Goal: Task Accomplishment & Management: Complete application form

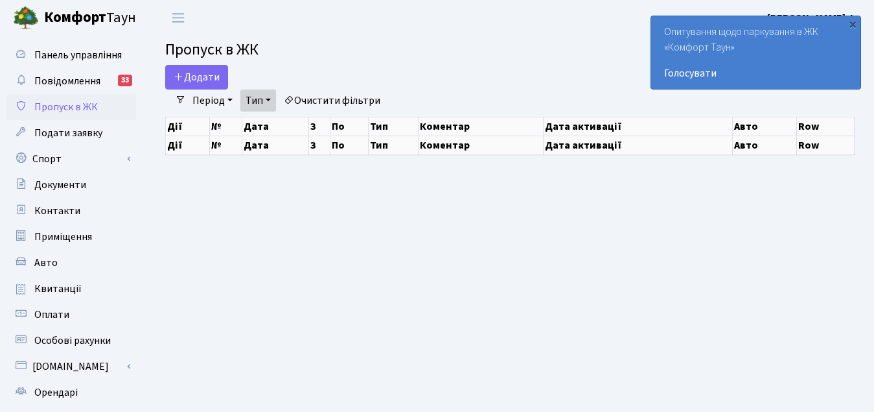
select select "25"
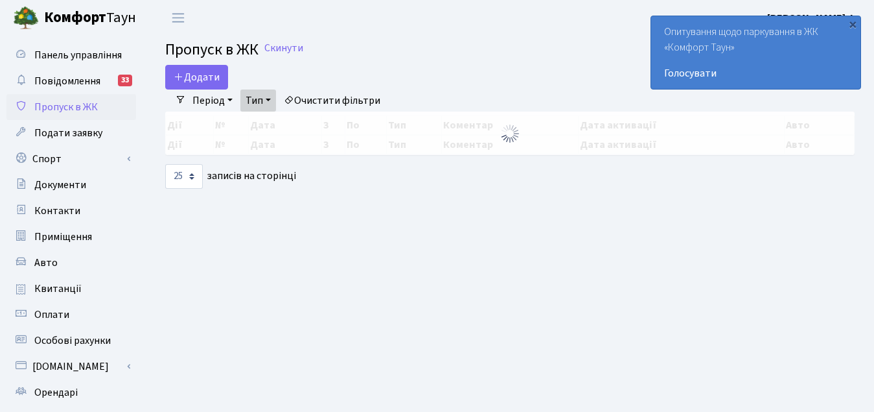
click at [482, 51] on h2 "Пропуск в ЖК Скинути" at bounding box center [510, 50] width 690 height 19
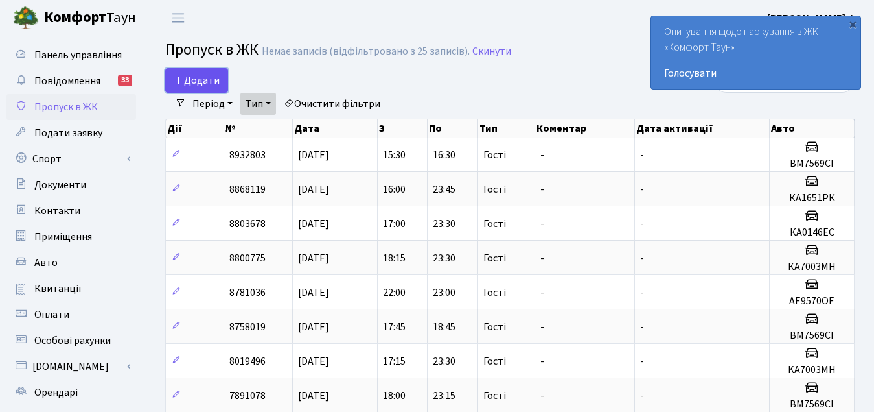
click at [174, 76] on icon at bounding box center [179, 80] width 10 height 10
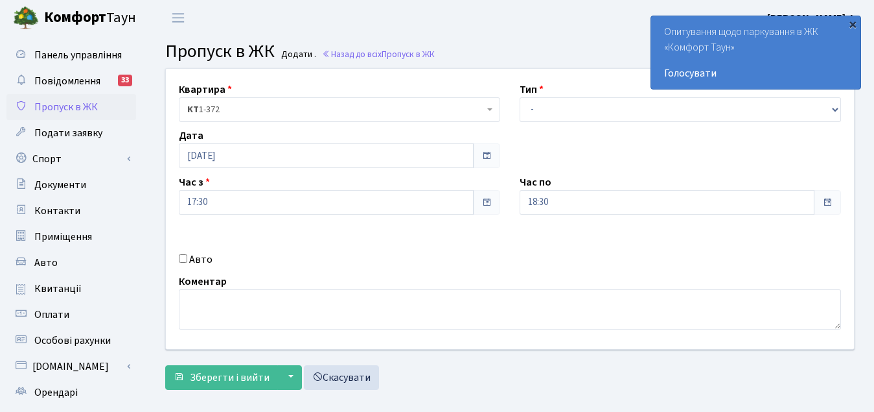
click at [852, 25] on div "×" at bounding box center [852, 23] width 13 height 13
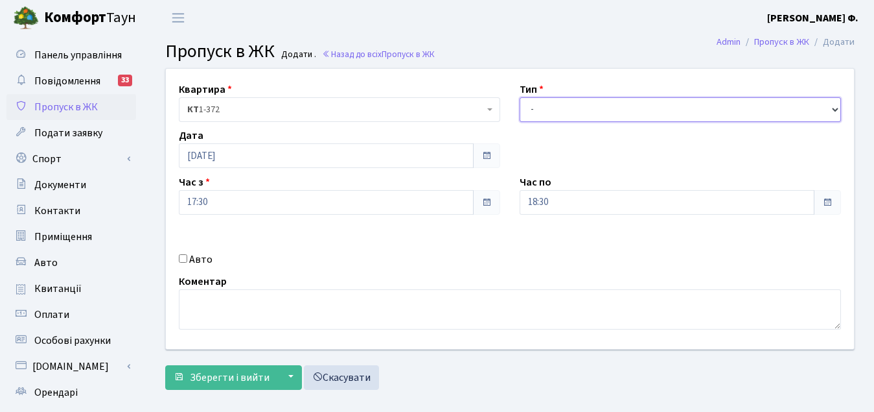
click at [833, 110] on select "- Доставка Таксі Гості Сервіс" at bounding box center [680, 109] width 321 height 25
select select "3"
click at [520, 97] on select "- Доставка Таксі Гості Сервіс" at bounding box center [680, 109] width 321 height 25
click at [273, 261] on div "Авто" at bounding box center [339, 259] width 341 height 16
click at [249, 259] on div "Авто" at bounding box center [339, 259] width 341 height 16
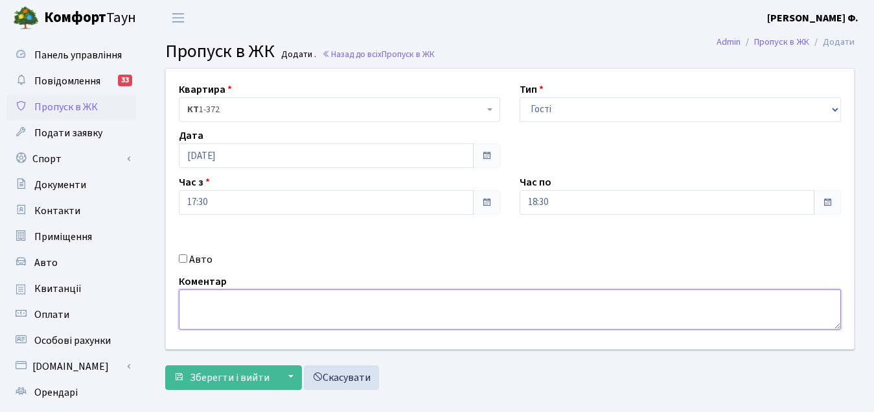
click at [211, 305] on textarea at bounding box center [510, 309] width 662 height 40
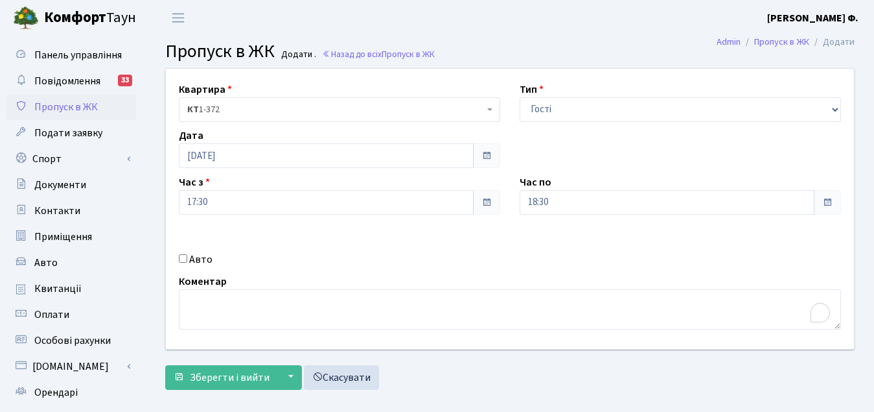
click at [820, 203] on span at bounding box center [827, 202] width 27 height 25
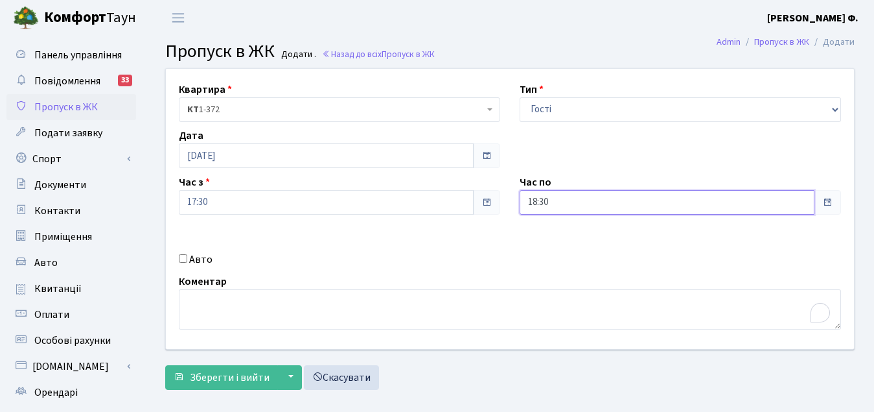
click at [720, 208] on input "18:30" at bounding box center [667, 202] width 295 height 25
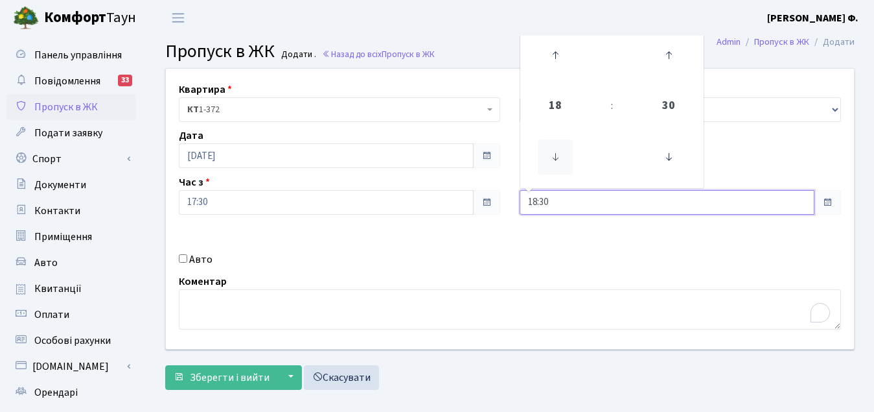
click at [554, 159] on icon at bounding box center [555, 156] width 35 height 35
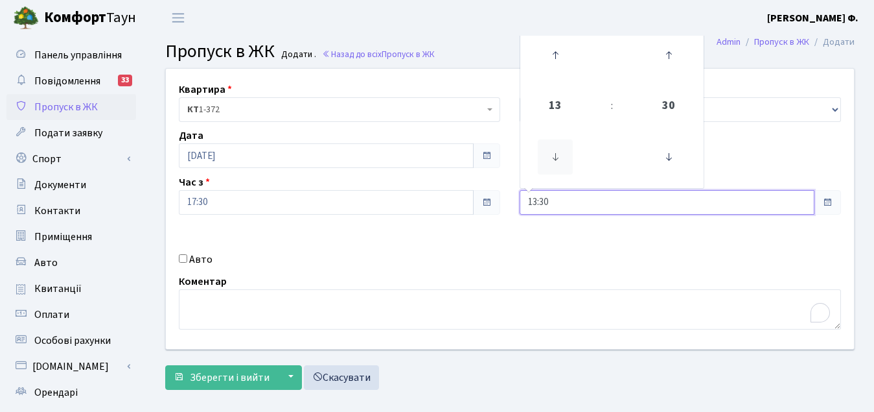
click at [554, 159] on icon at bounding box center [555, 156] width 35 height 35
click at [554, 160] on icon at bounding box center [555, 156] width 35 height 35
click at [551, 54] on icon at bounding box center [555, 55] width 35 height 35
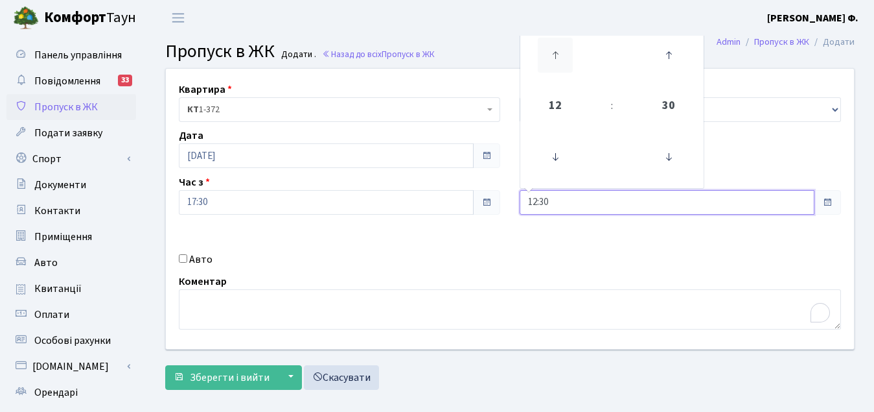
click at [551, 55] on icon at bounding box center [555, 55] width 35 height 35
click at [549, 60] on icon at bounding box center [555, 55] width 35 height 35
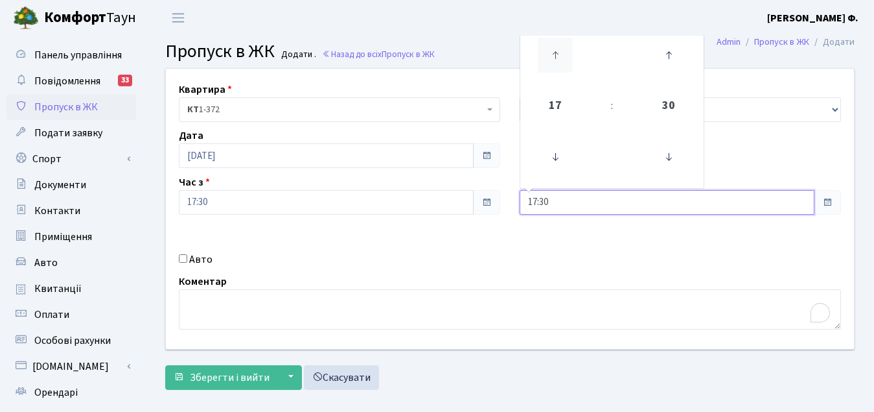
click at [551, 55] on icon at bounding box center [555, 55] width 35 height 35
click at [551, 56] on icon at bounding box center [555, 55] width 35 height 35
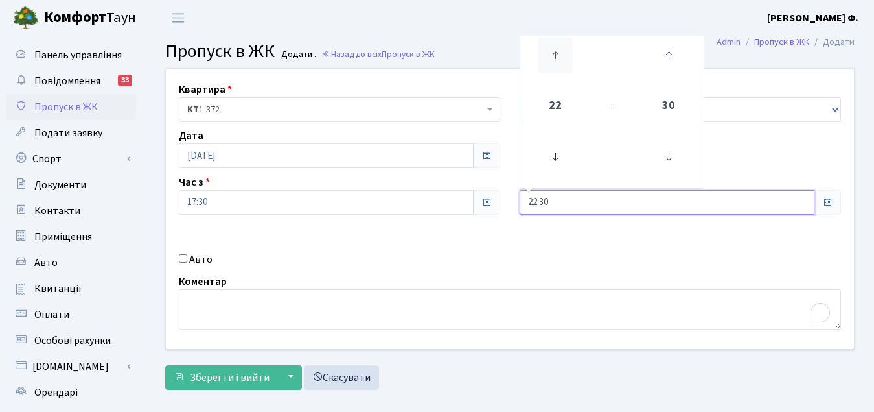
click at [551, 56] on icon at bounding box center [555, 55] width 35 height 35
type input "23:30"
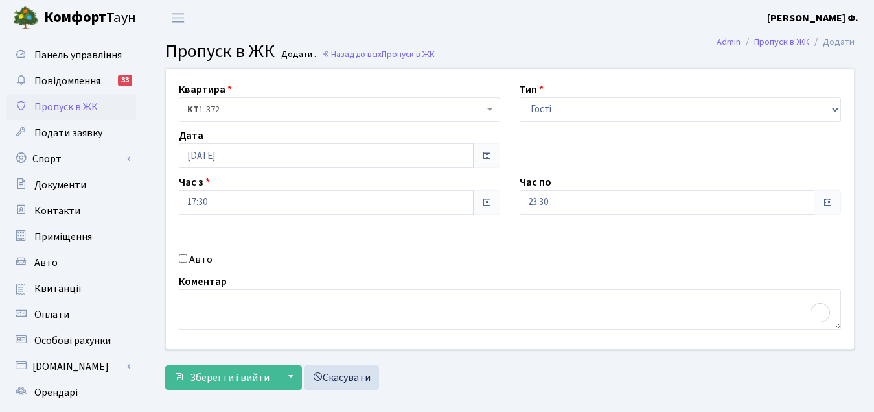
click at [559, 264] on div "Квартира <b>КТ</b>&nbsp;&nbsp;&nbsp;&nbsp;1-372 КТ 1-372 Тип - Доставка Таксі Г…" at bounding box center [510, 209] width 708 height 280
click at [321, 260] on div "Авто" at bounding box center [339, 259] width 341 height 16
drag, startPoint x: 181, startPoint y: 258, endPoint x: 301, endPoint y: 257, distance: 119.9
click at [182, 258] on input "Авто" at bounding box center [183, 258] width 8 height 8
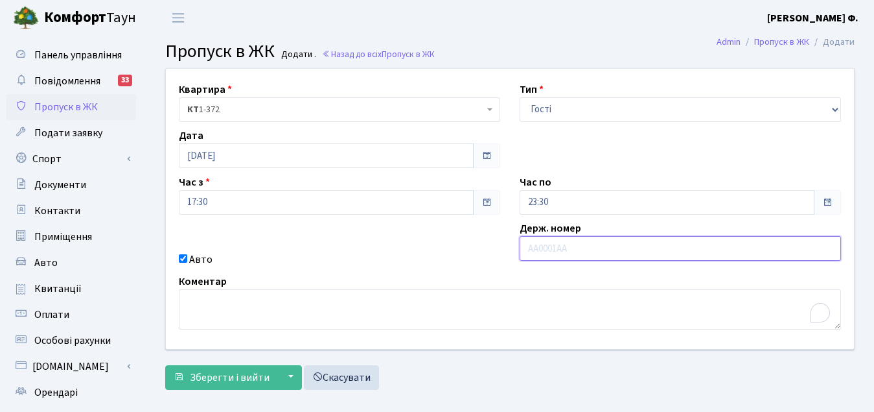
click at [745, 249] on input "text" at bounding box center [680, 248] width 321 height 25
click at [182, 259] on input "Авто" at bounding box center [183, 258] width 8 height 8
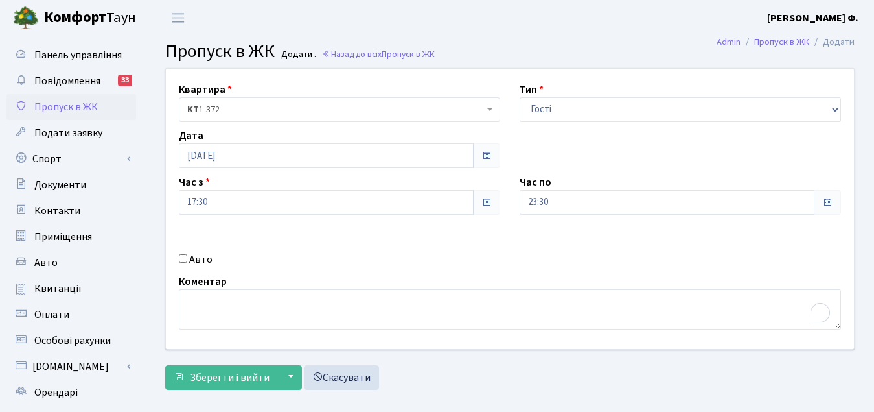
click at [183, 260] on input "Авто" at bounding box center [183, 258] width 8 height 8
checkbox input "true"
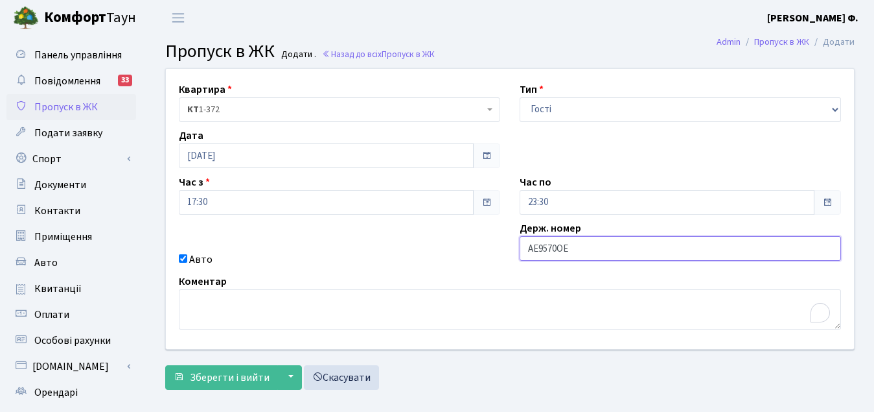
type input "АЕ9570ОЕ"
click at [181, 260] on input "Авто" at bounding box center [183, 258] width 8 height 8
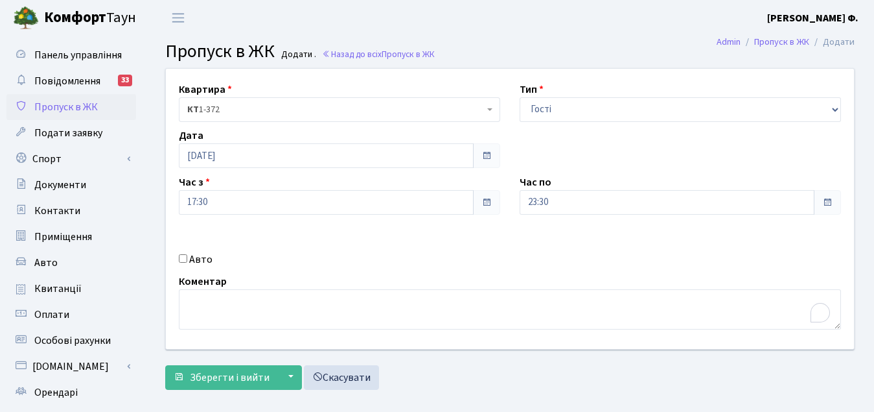
click at [181, 260] on input "Авто" at bounding box center [183, 258] width 8 height 8
checkbox input "true"
click at [821, 314] on icon "Open Grammarly. 0 Suggestions." at bounding box center [820, 312] width 14 height 14
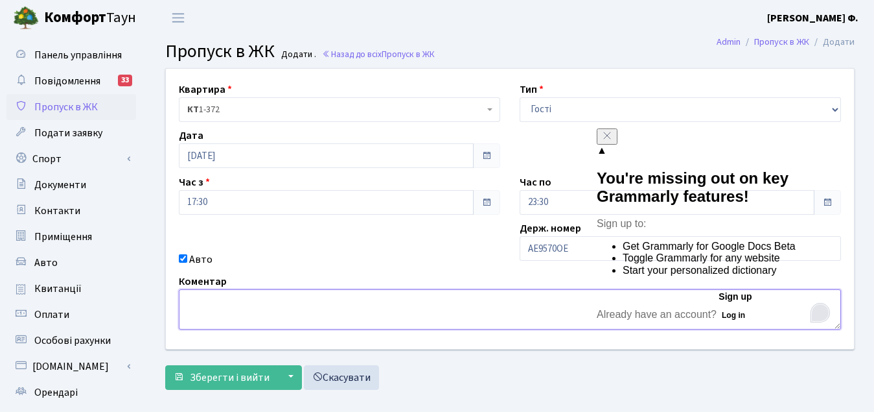
click at [377, 314] on textarea "To enrich screen reader interactions, please activate Accessibility in Grammarl…" at bounding box center [510, 309] width 662 height 40
type textarea "Мотоцикол"
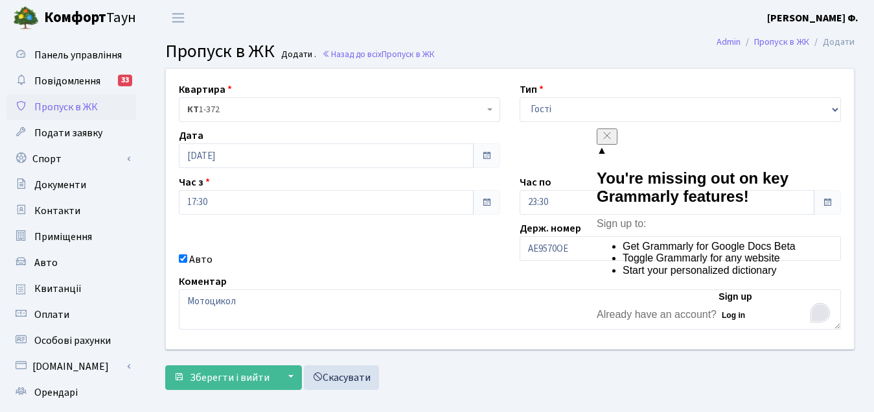
click at [612, 141] on icon "Close" at bounding box center [607, 135] width 10 height 10
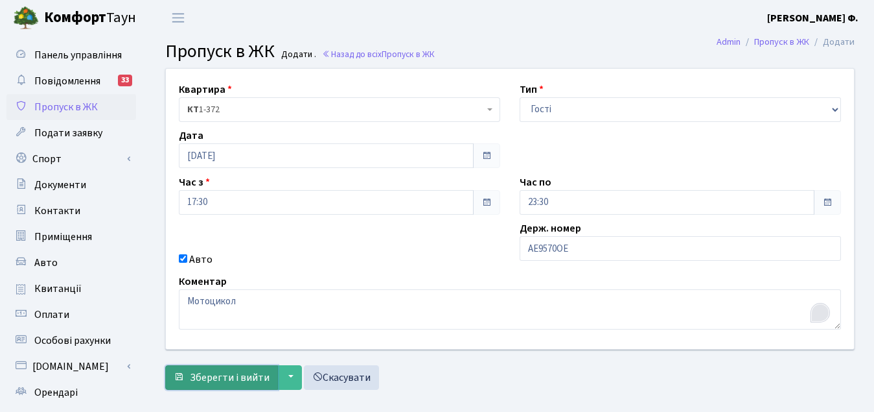
click at [242, 375] on span "Зберегти і вийти" at bounding box center [230, 377] width 80 height 14
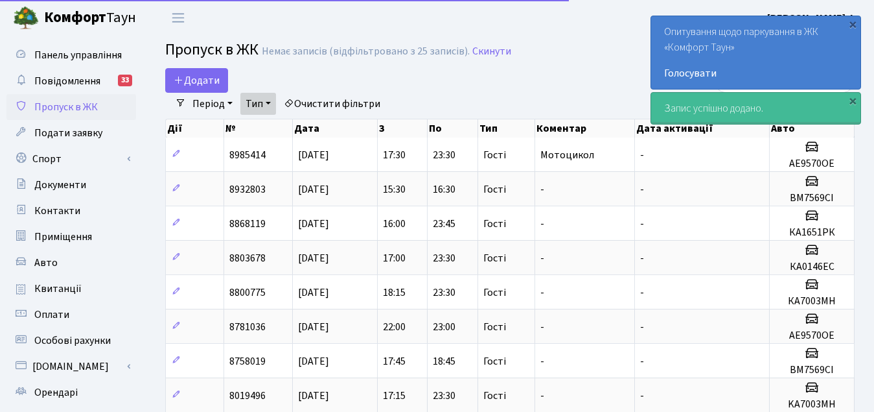
select select "25"
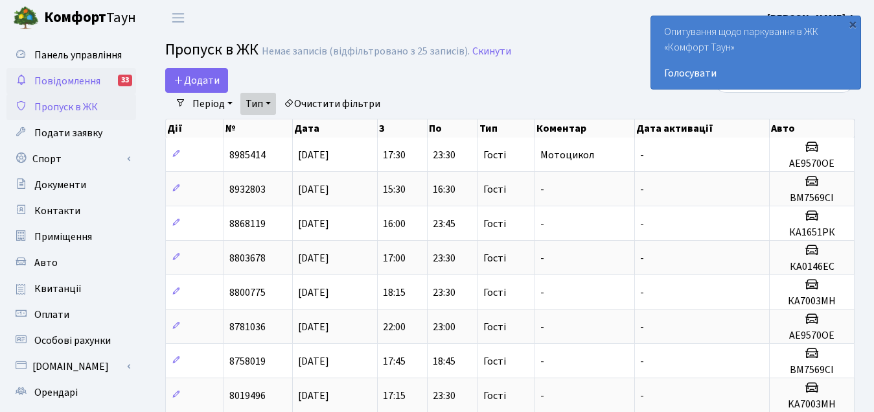
click at [89, 78] on span "Повідомлення" at bounding box center [67, 81] width 66 height 14
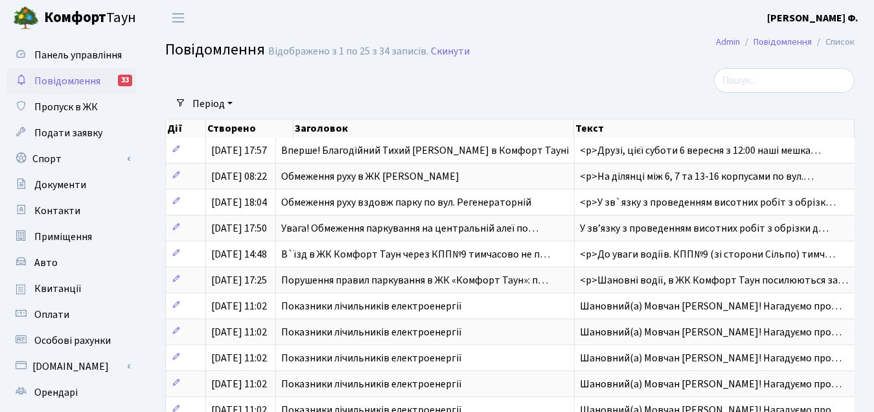
select select "25"
click at [63, 106] on span "Пропуск в ЖК" at bounding box center [66, 107] width 64 height 14
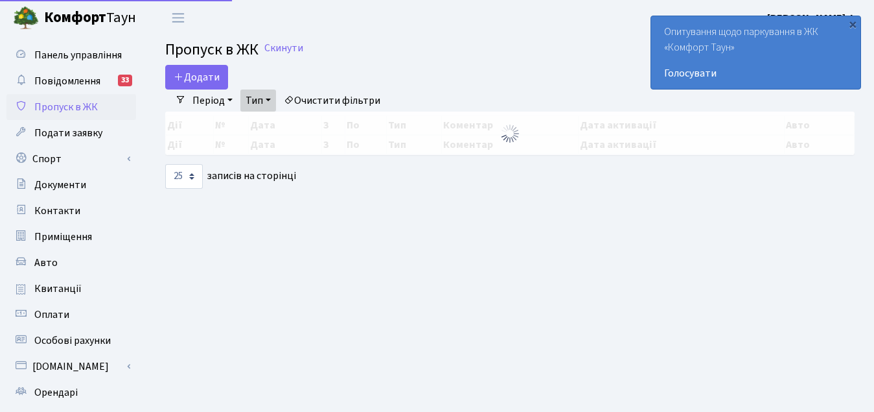
select select "25"
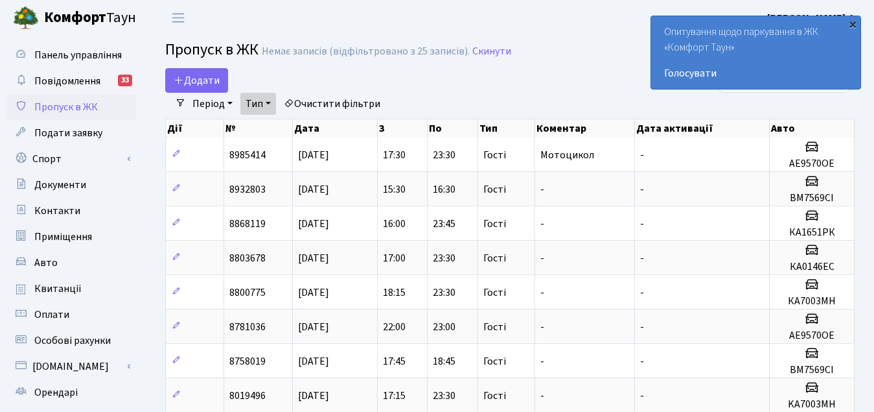
click at [852, 20] on div "×" at bounding box center [852, 23] width 13 height 13
